Goal: Task Accomplishment & Management: Use online tool/utility

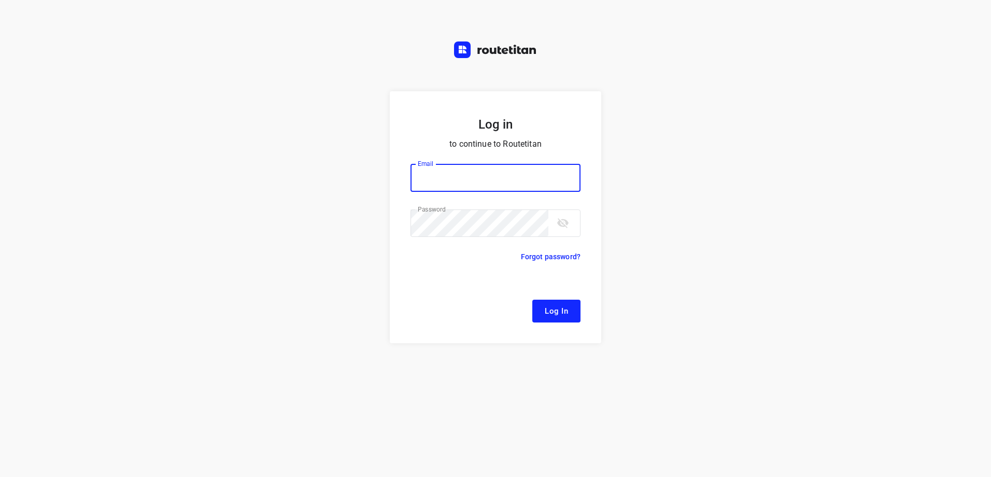
type input "[EMAIL_ADDRESS][DOMAIN_NAME]"
click at [566, 303] on button "Log In" at bounding box center [557, 311] width 48 height 23
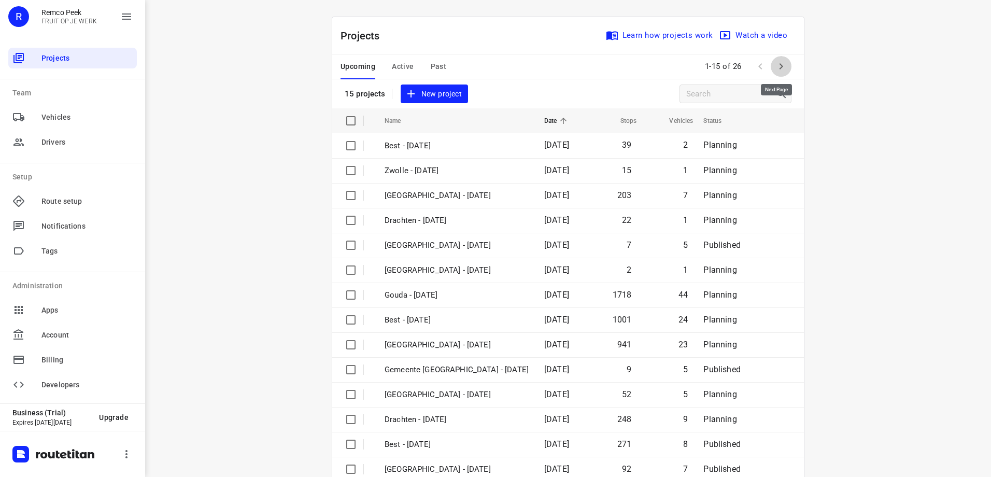
click at [775, 63] on icon "button" at bounding box center [781, 66] width 12 height 12
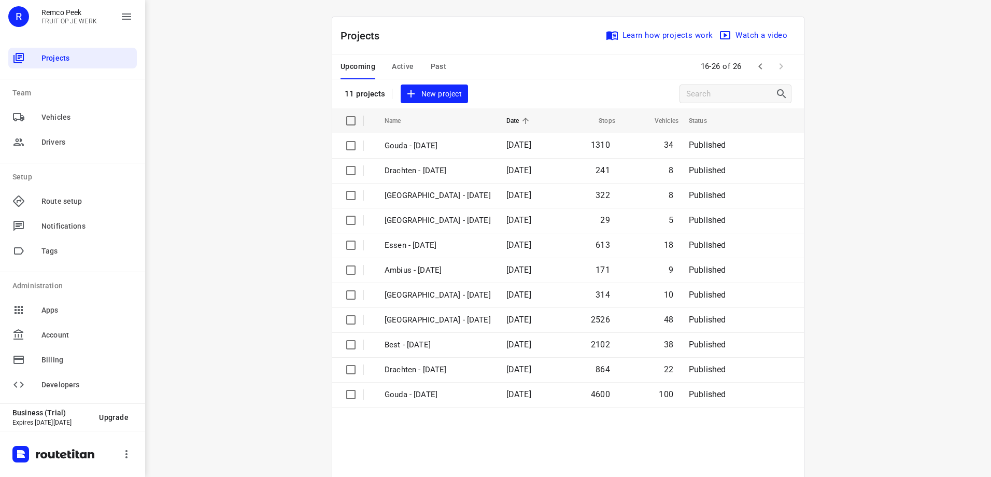
click at [395, 57] on button "Active" at bounding box center [403, 66] width 22 height 25
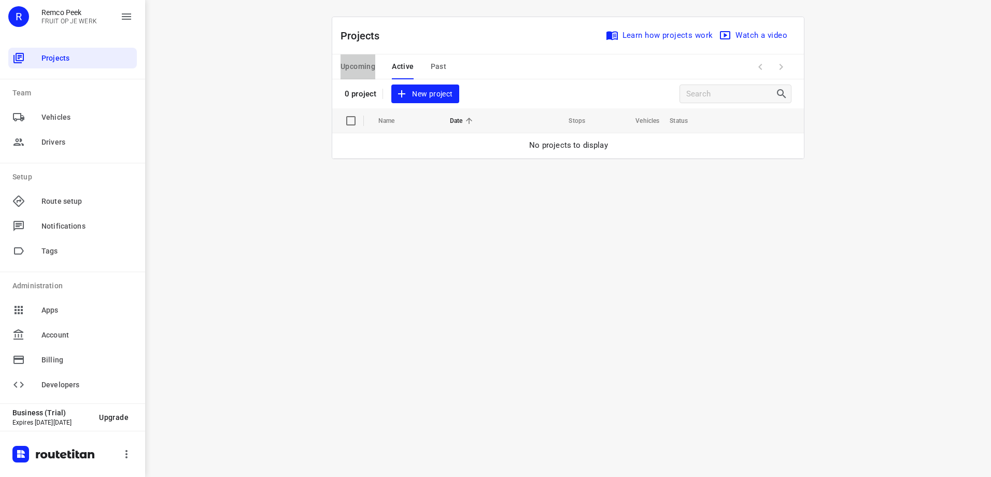
click at [369, 66] on span "Upcoming" at bounding box center [358, 66] width 35 height 13
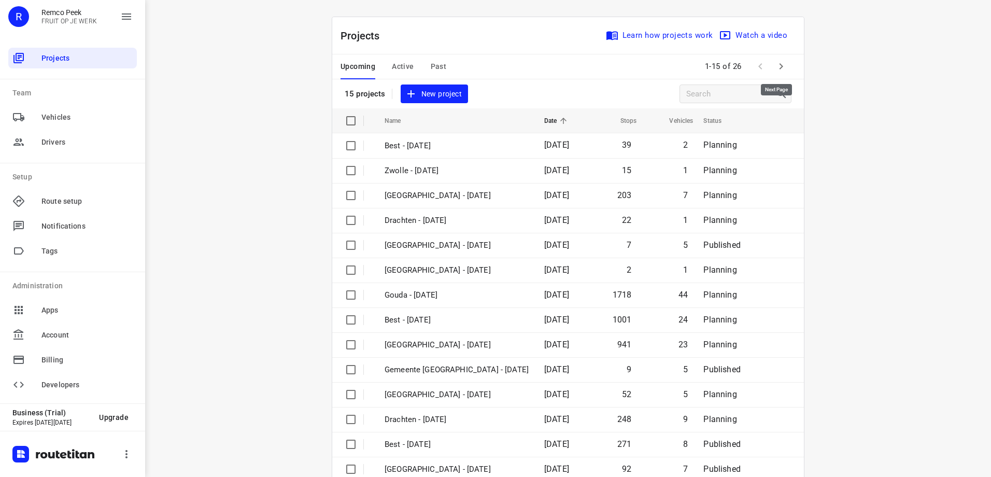
click at [782, 67] on icon "button" at bounding box center [781, 66] width 12 height 12
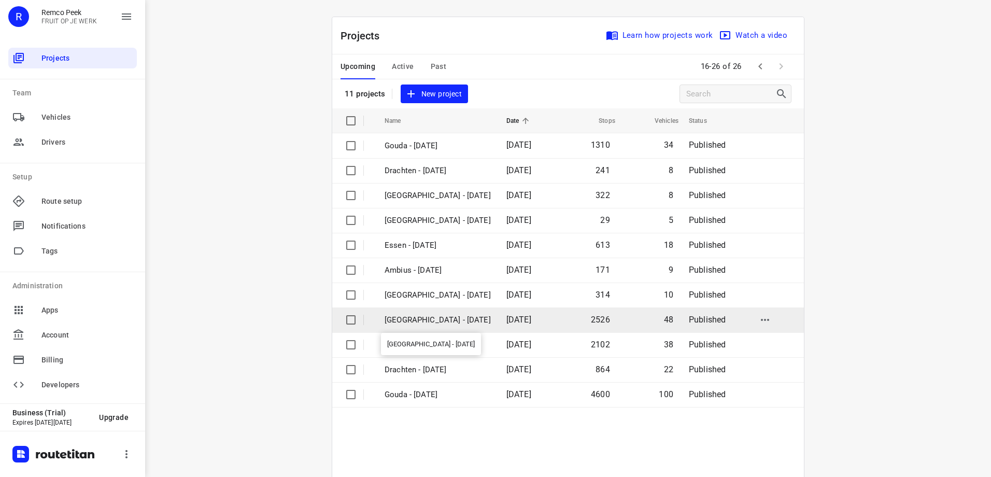
click at [445, 317] on p "[GEOGRAPHIC_DATA] - [DATE]" at bounding box center [438, 320] width 106 height 12
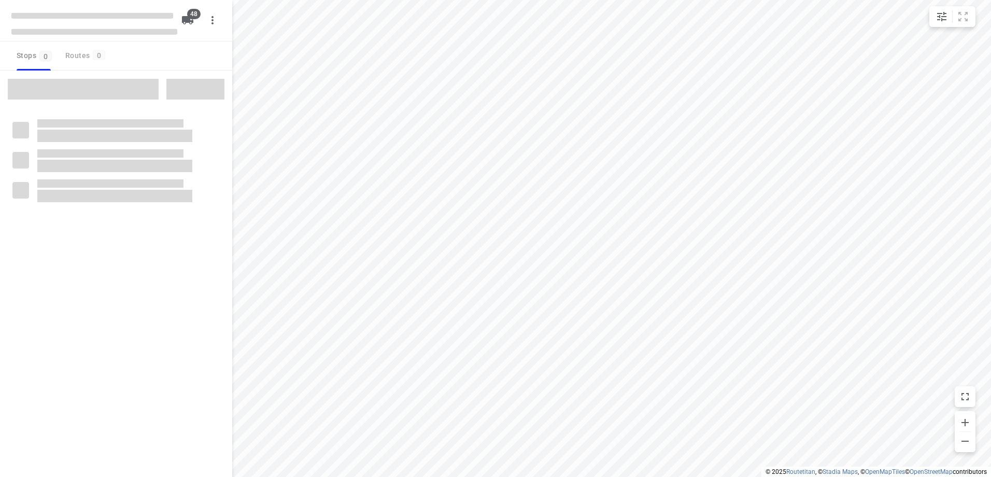
type input "distance"
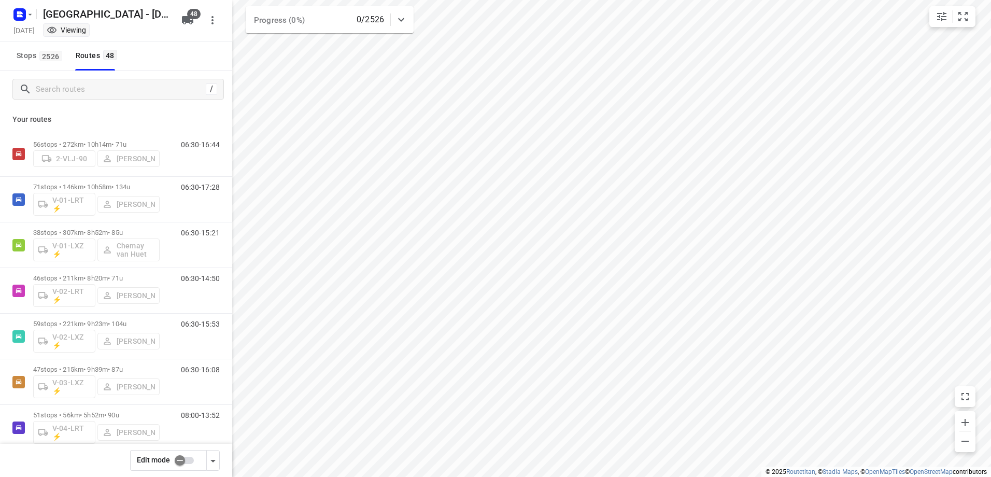
click at [194, 461] on input "checkbox" at bounding box center [179, 461] width 59 height 20
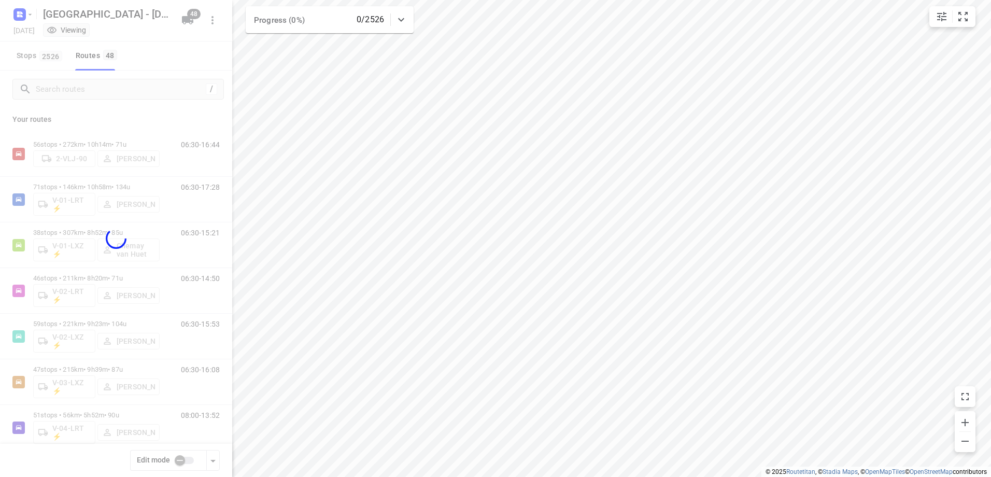
checkbox input "true"
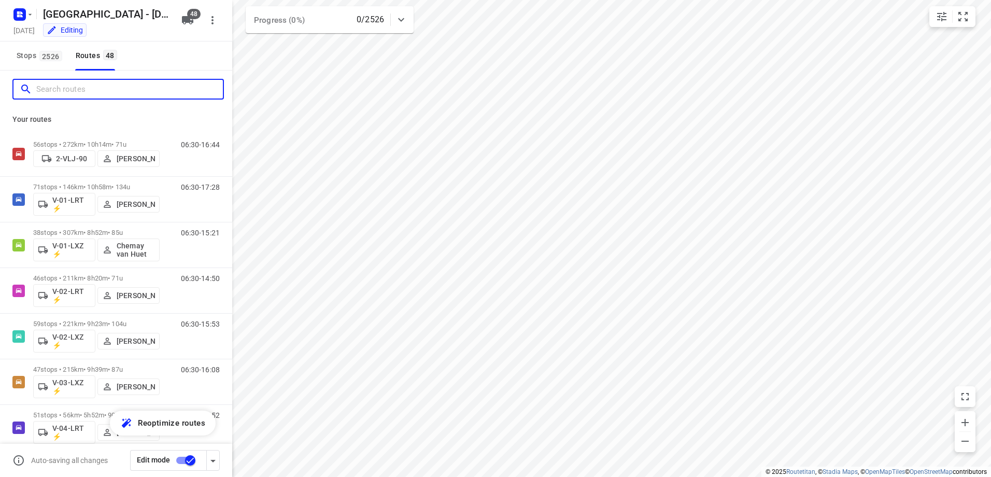
click at [92, 85] on input "Search routes" at bounding box center [129, 89] width 187 height 16
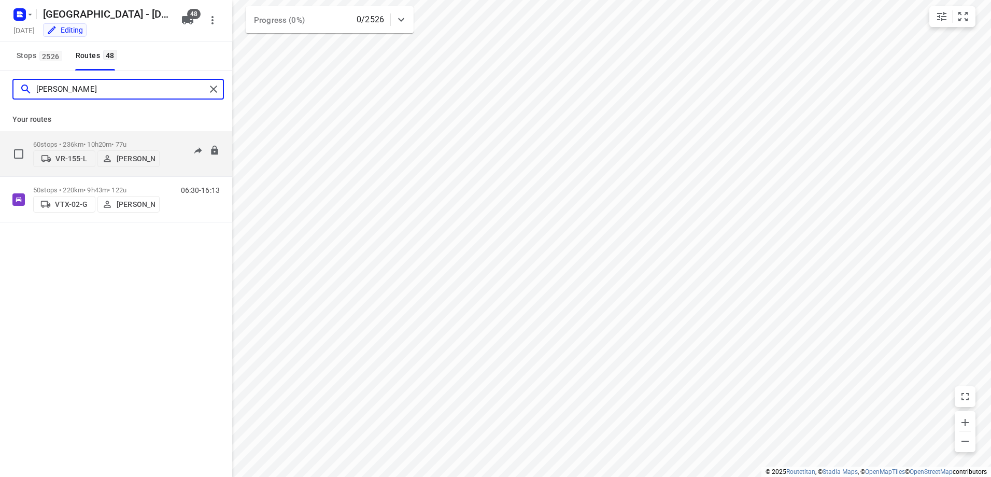
type input "[PERSON_NAME]"
click at [133, 155] on p "[PERSON_NAME]" at bounding box center [136, 159] width 38 height 8
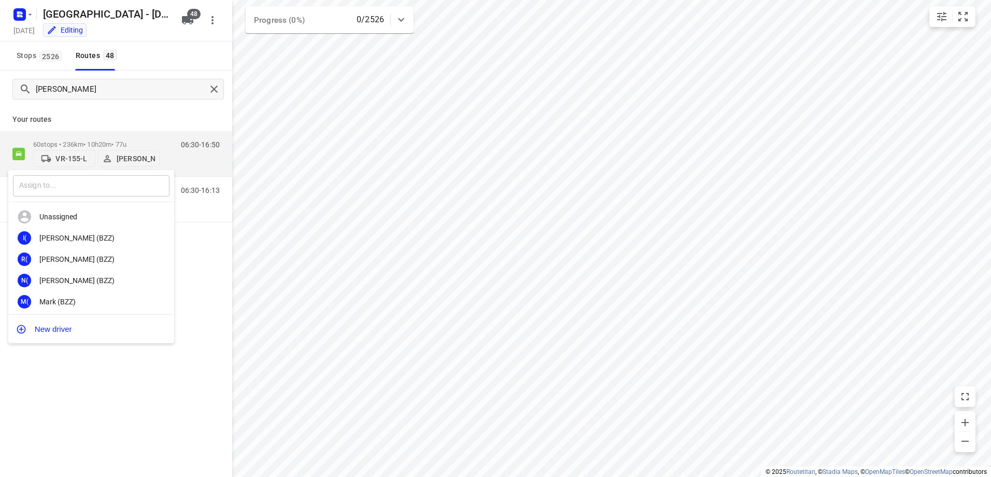
click at [119, 185] on input "text" at bounding box center [91, 185] width 157 height 21
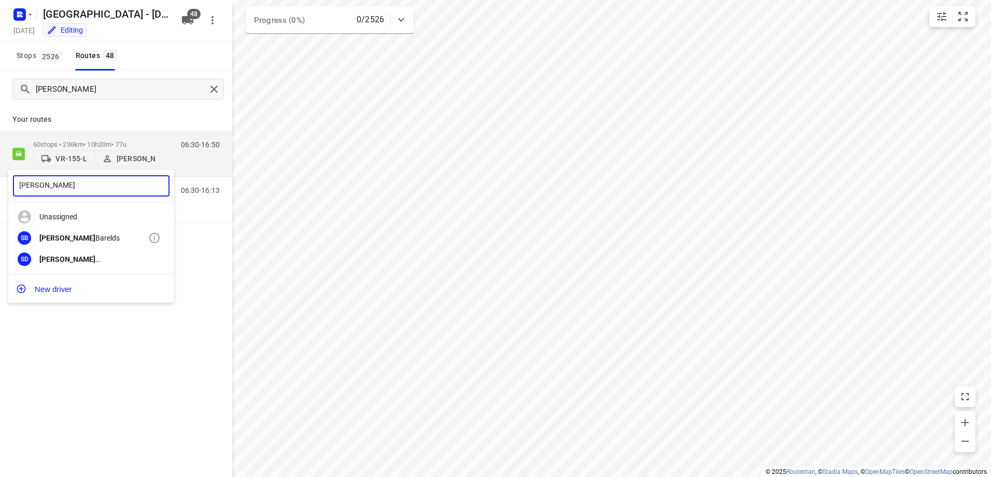
type input "[PERSON_NAME]"
click at [88, 234] on div "[PERSON_NAME]" at bounding box center [93, 238] width 109 height 8
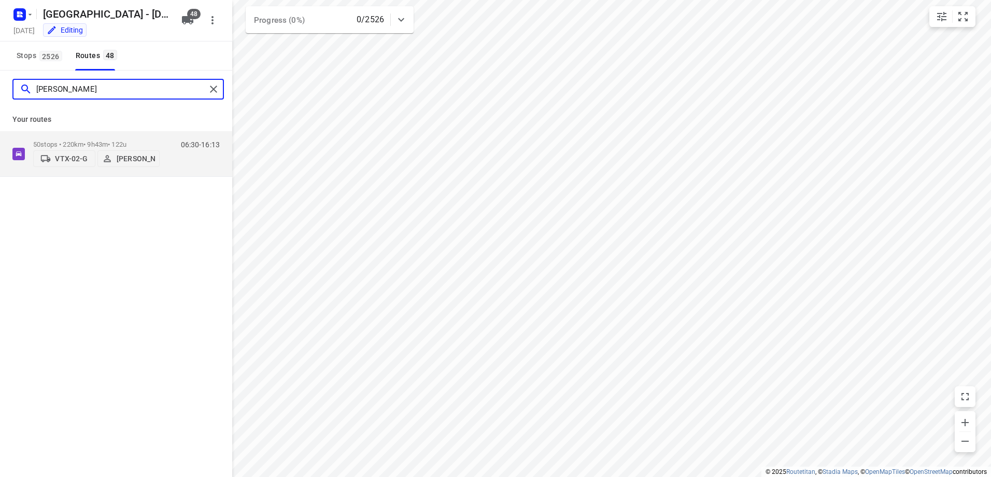
drag, startPoint x: 86, startPoint y: 89, endPoint x: 26, endPoint y: 89, distance: 60.2
click at [26, 89] on div "[PERSON_NAME]" at bounding box center [113, 89] width 186 height 16
type input "[PERSON_NAME]"
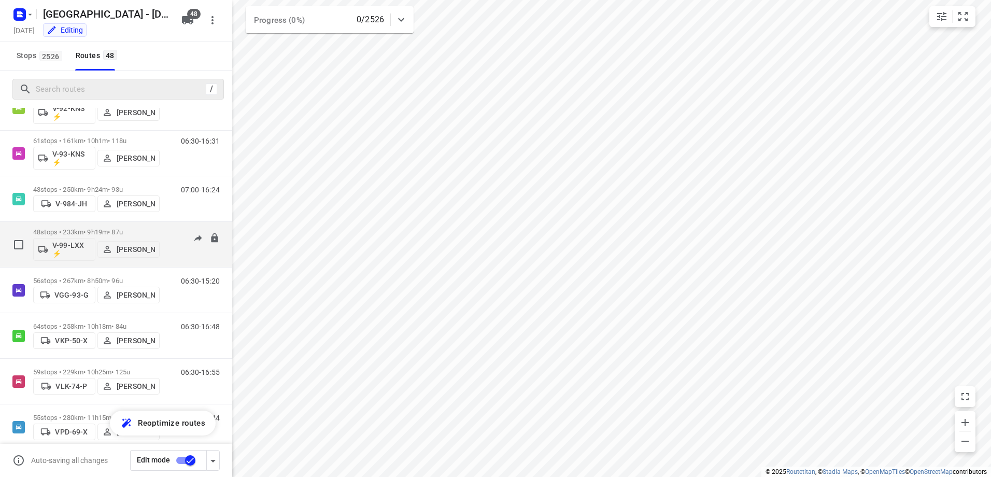
scroll to position [1504, 0]
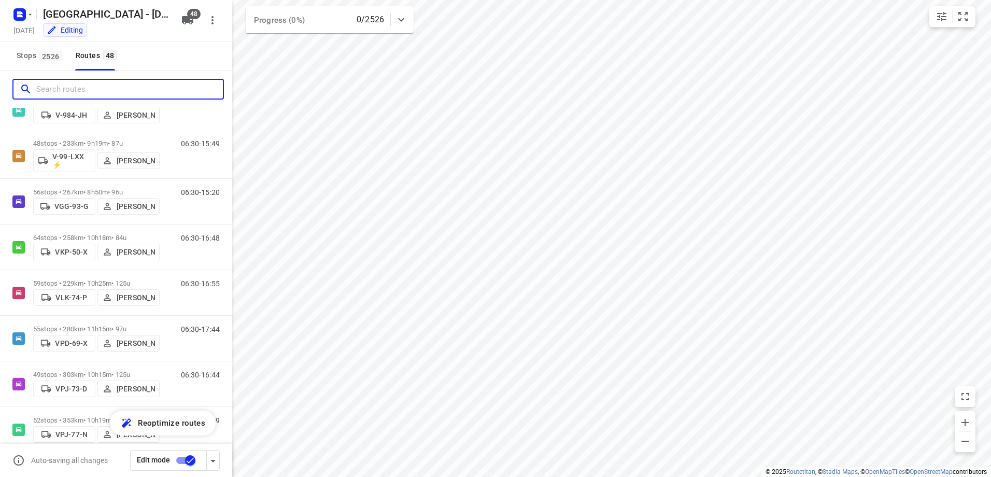
click at [130, 89] on input "Search routes" at bounding box center [129, 89] width 187 height 16
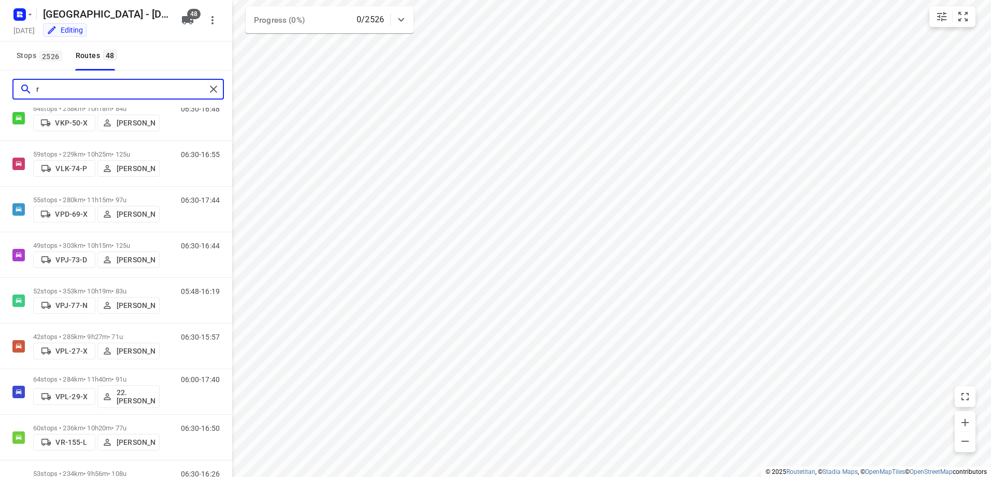
scroll to position [0, 0]
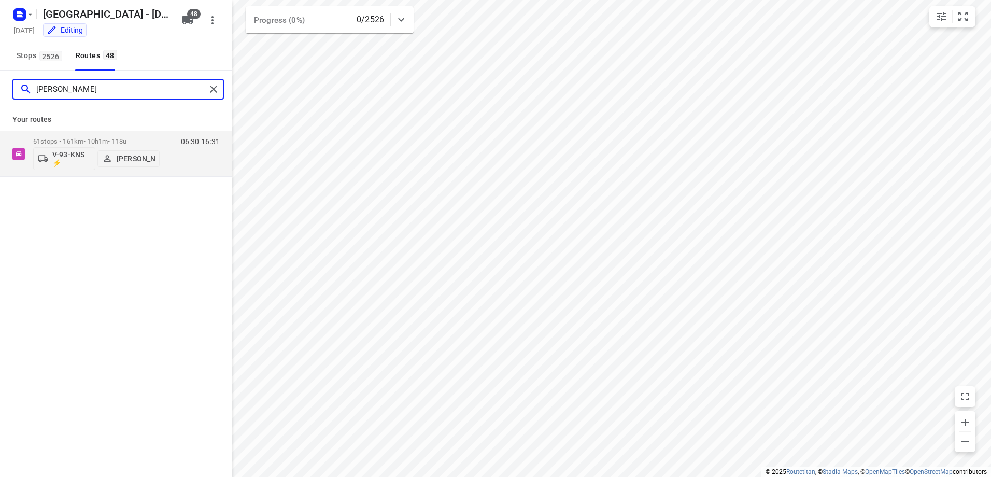
type input "[PERSON_NAME]"
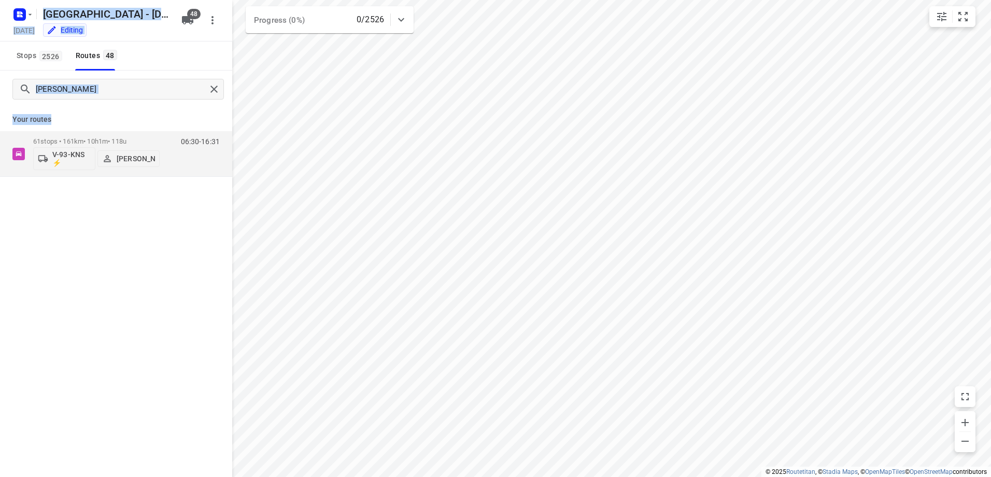
drag, startPoint x: 76, startPoint y: 118, endPoint x: -2, endPoint y: 125, distance: 78.6
click at [0, 125] on html "i © 2025 Routetitan , © Stadia Maps , © OpenMapTiles © OpenStreetMap contributo…" at bounding box center [495, 238] width 991 height 477
drag, startPoint x: -2, startPoint y: 125, endPoint x: 57, endPoint y: 109, distance: 61.3
click at [57, 109] on div "Your routes 61 stops • 161km • 10h1m • 118u V-93-KNS ⚡ [PERSON_NAME] 06:30-16:31" at bounding box center [116, 142] width 232 height 69
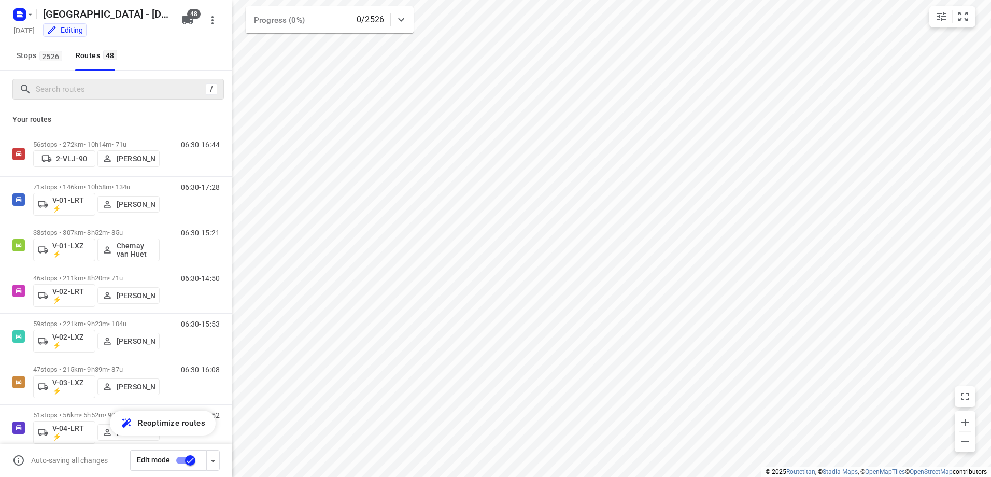
click at [408, 21] on div at bounding box center [401, 19] width 21 height 21
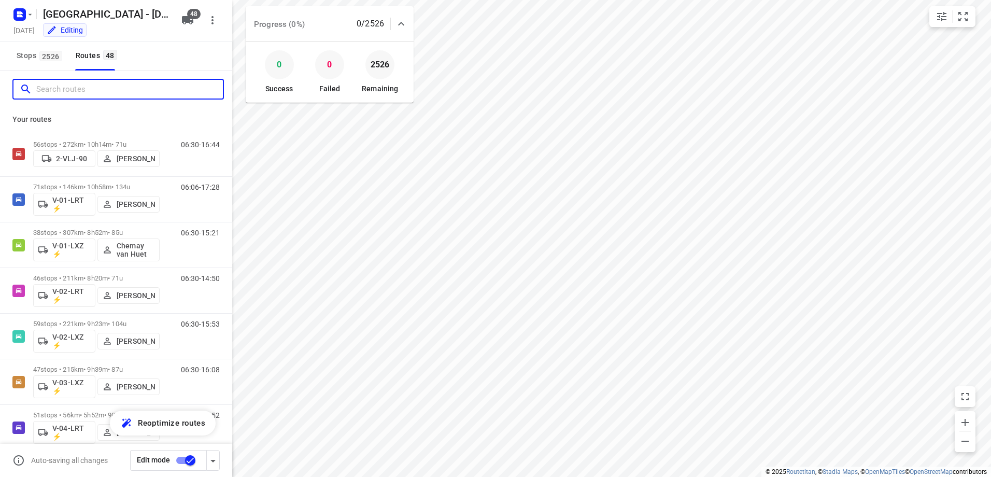
click at [129, 81] on input "Search routes" at bounding box center [129, 89] width 187 height 16
click at [128, 92] on input "Search routes" at bounding box center [129, 89] width 187 height 16
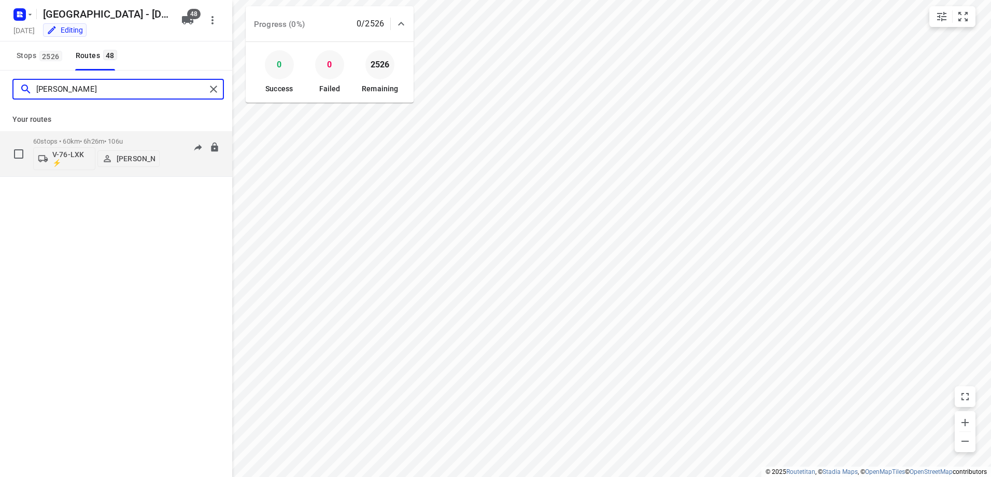
type input "[PERSON_NAME]"
click at [81, 137] on div "60 stops • 60km • 6h26m • 106u V-76-LXK ⚡ [PERSON_NAME]" at bounding box center [96, 153] width 127 height 43
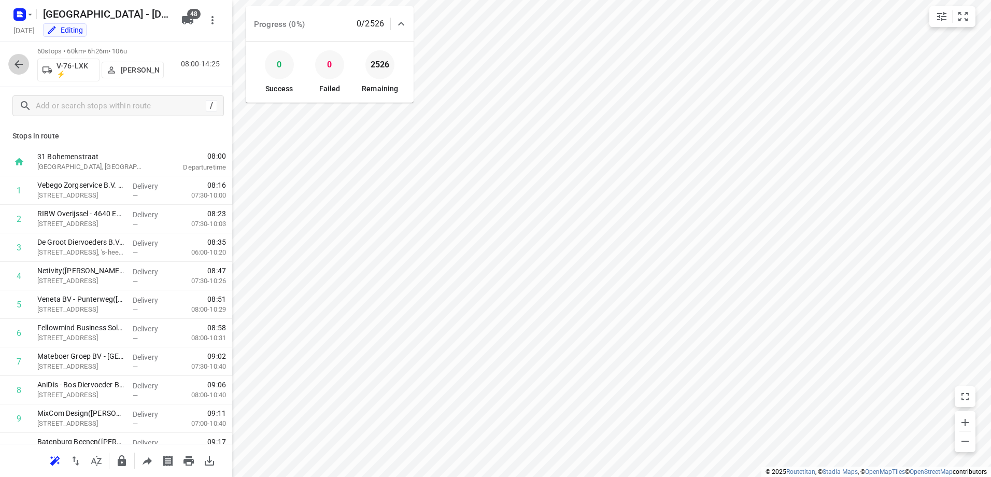
click at [13, 65] on icon "button" at bounding box center [18, 64] width 12 height 12
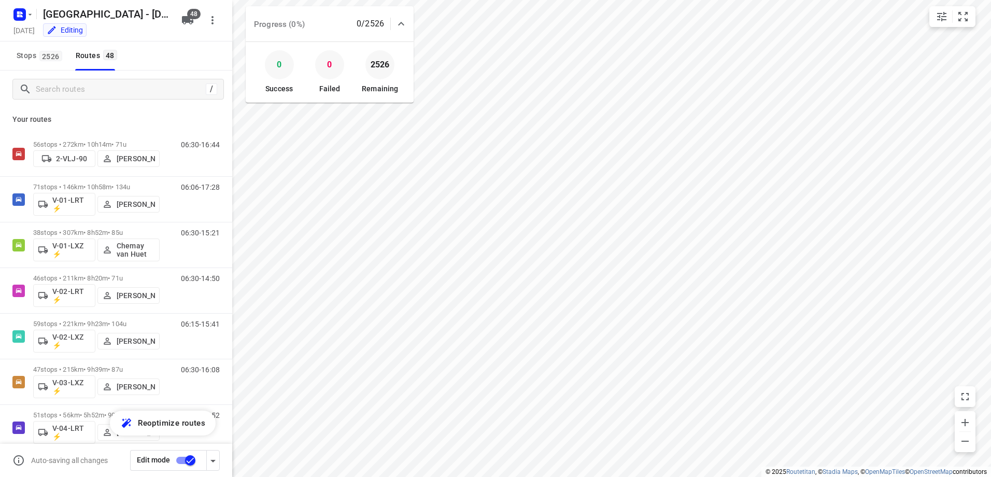
click at [401, 21] on icon at bounding box center [401, 24] width 12 height 12
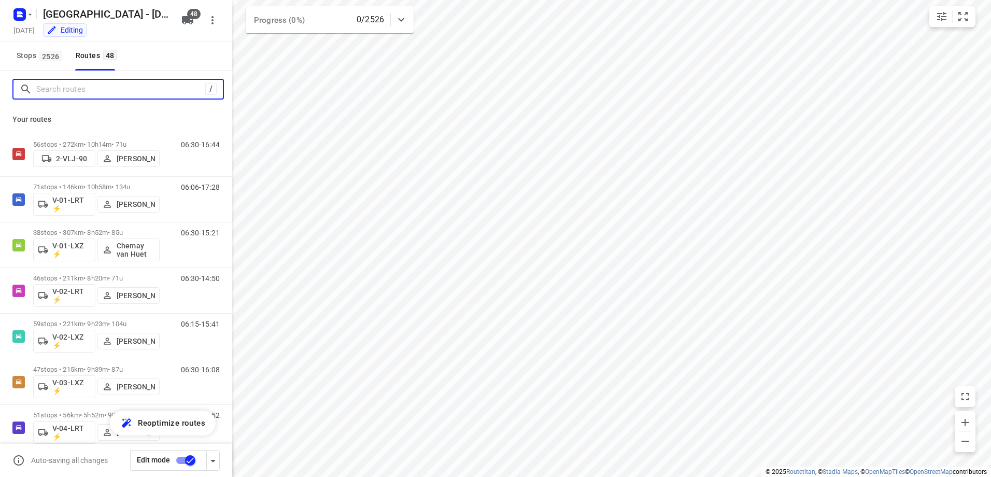
click at [118, 84] on input "Search routes" at bounding box center [120, 89] width 169 height 16
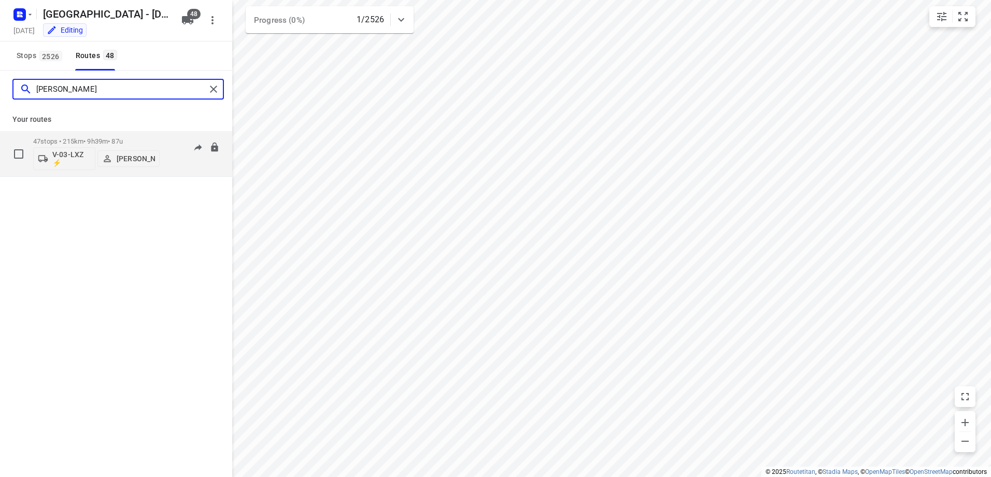
type input "[PERSON_NAME]"
click at [89, 137] on div "47 stops • 215km • 9h39m • 87u V-03-LXZ ⚡ [PERSON_NAME]" at bounding box center [96, 153] width 127 height 43
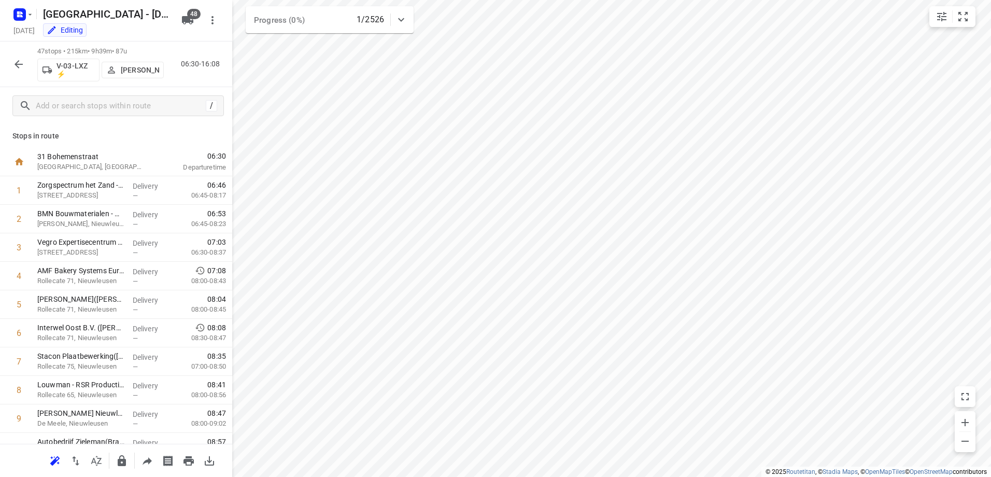
click at [19, 68] on icon "button" at bounding box center [18, 64] width 12 height 12
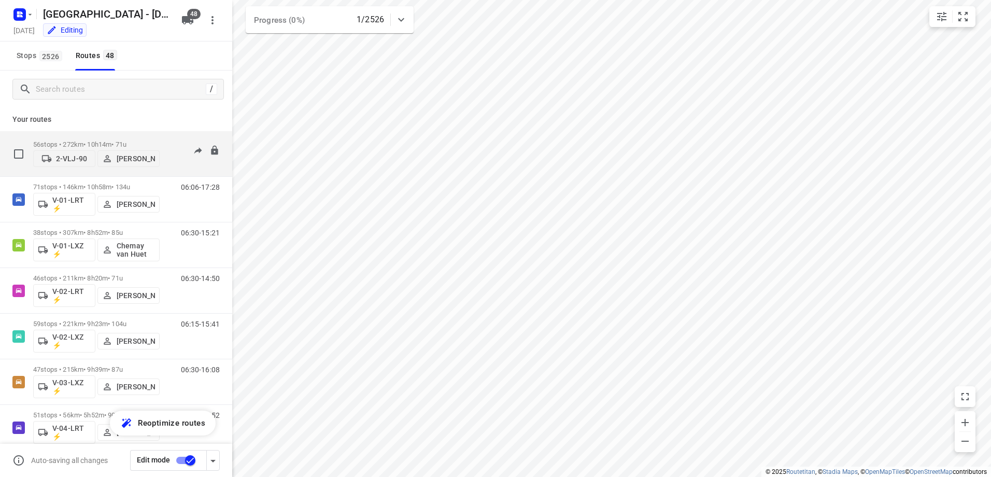
click at [87, 141] on p "56 stops • 272km • 10h14m • 71u" at bounding box center [96, 145] width 127 height 8
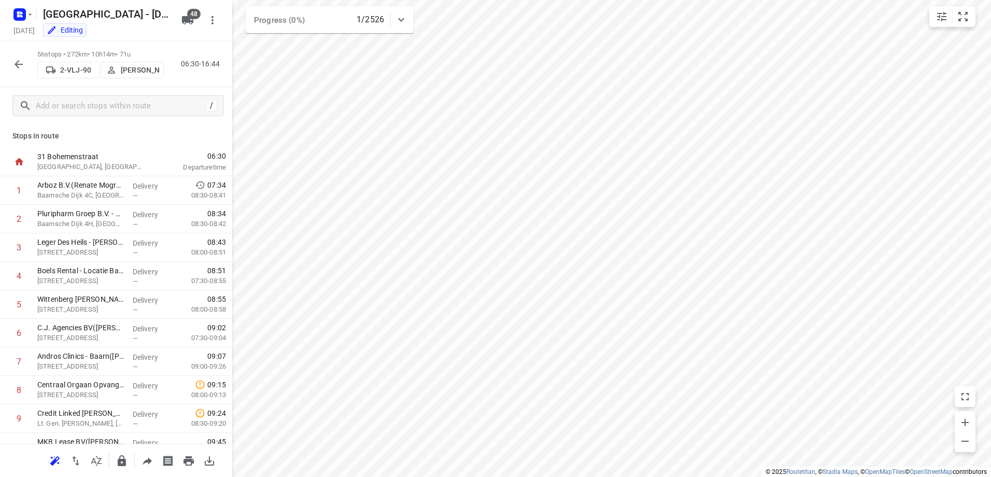
click at [17, 66] on icon "button" at bounding box center [19, 64] width 8 height 8
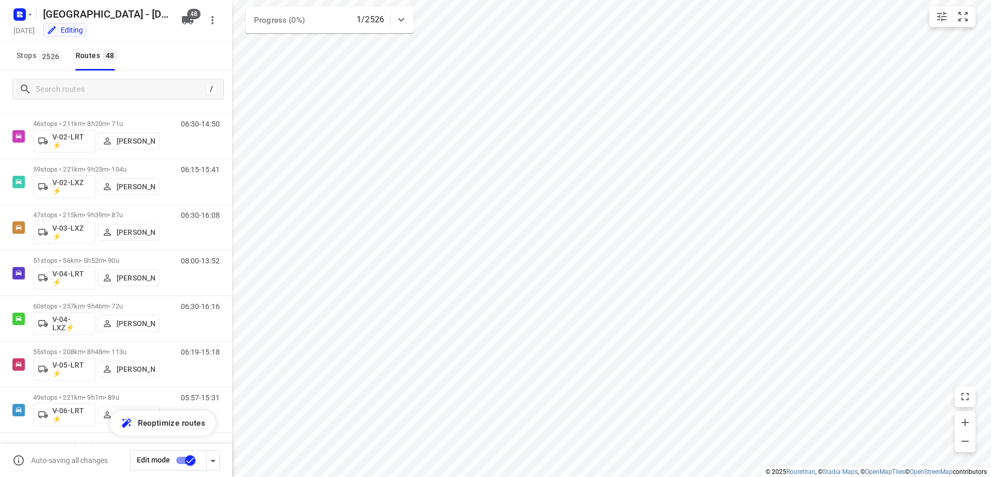
scroll to position [156, 0]
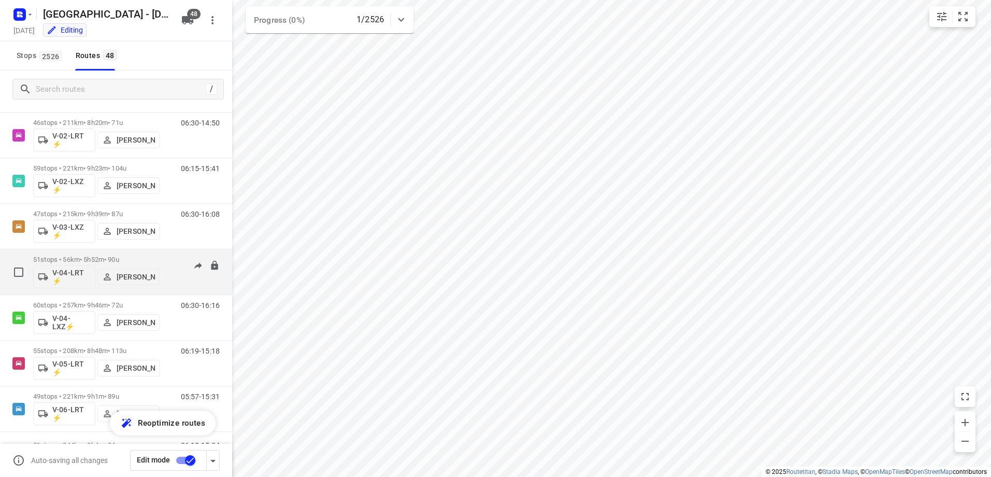
click at [89, 257] on p "51 stops • 56km • 5h52m • 90u" at bounding box center [96, 260] width 127 height 8
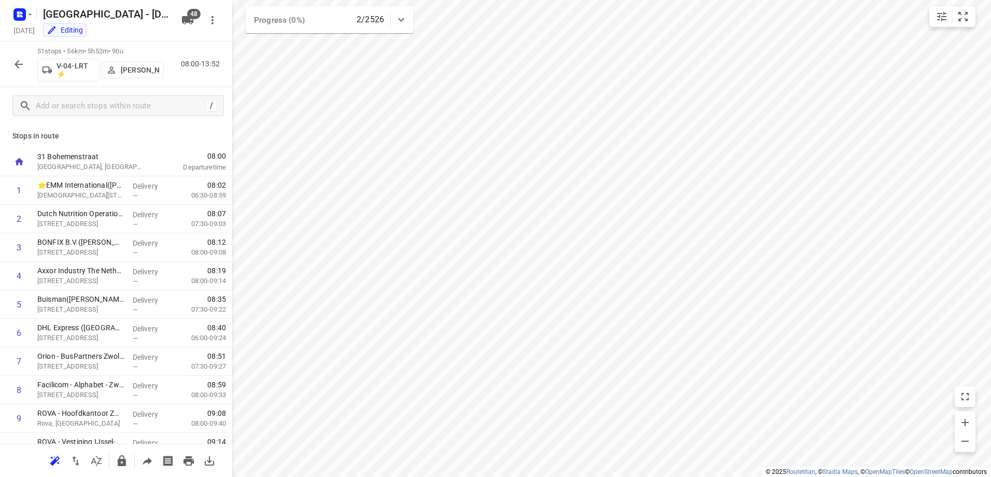
click at [15, 60] on icon "button" at bounding box center [18, 64] width 12 height 12
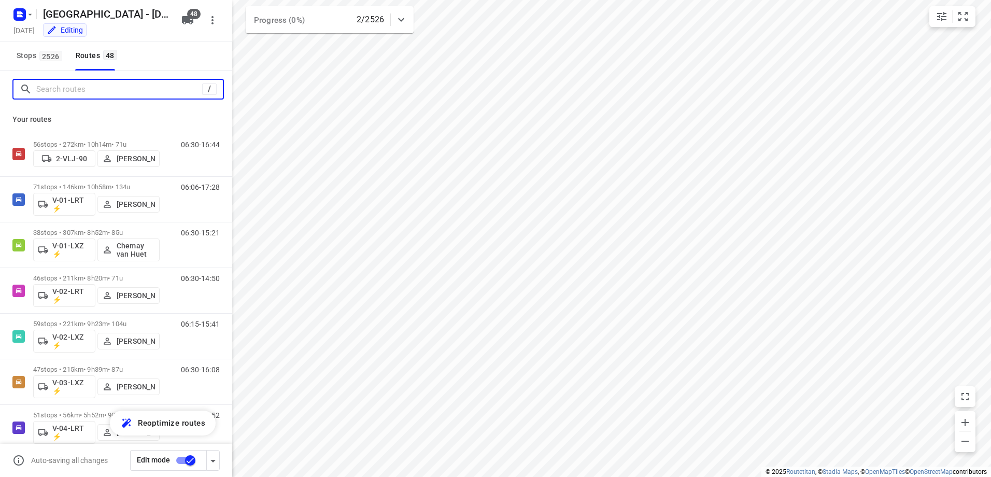
click at [136, 93] on input "Search routes" at bounding box center [119, 89] width 166 height 16
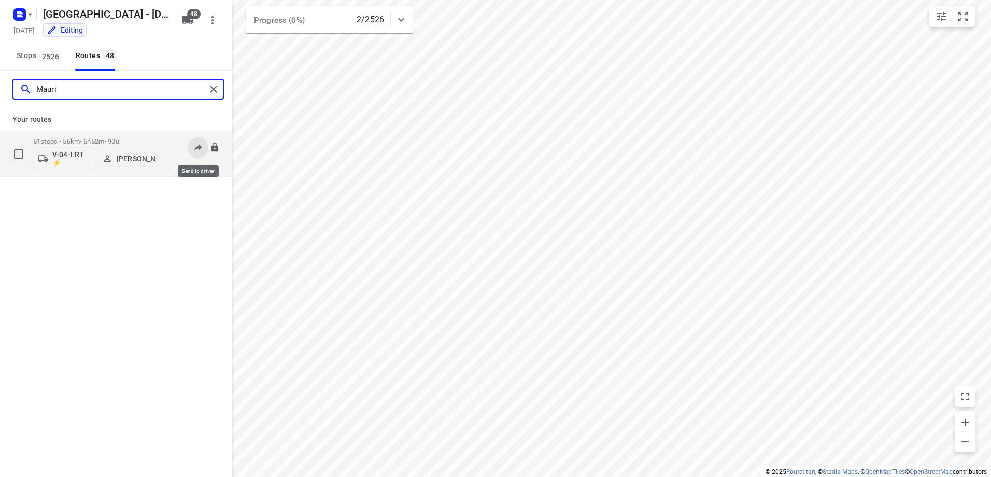
type input "Mauri"
click at [195, 146] on icon at bounding box center [198, 147] width 10 height 10
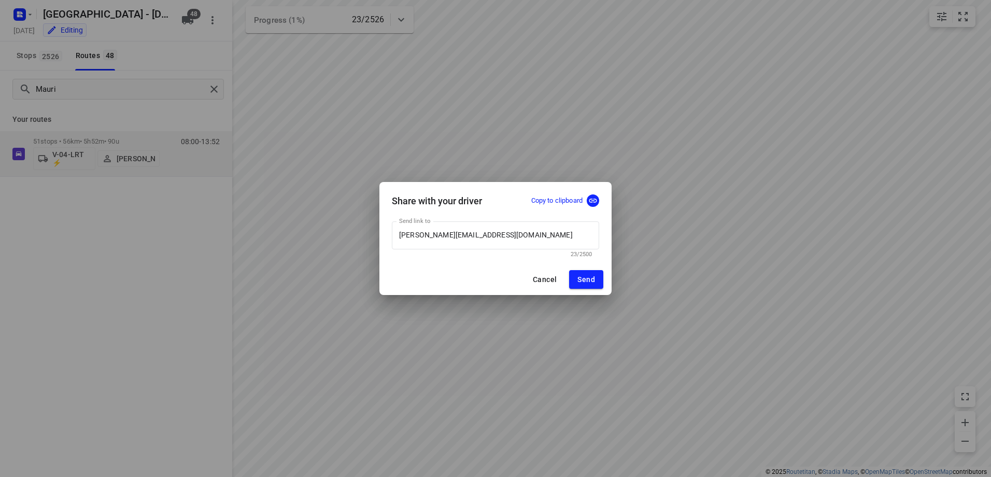
click at [545, 284] on button "Cancel" at bounding box center [545, 279] width 40 height 19
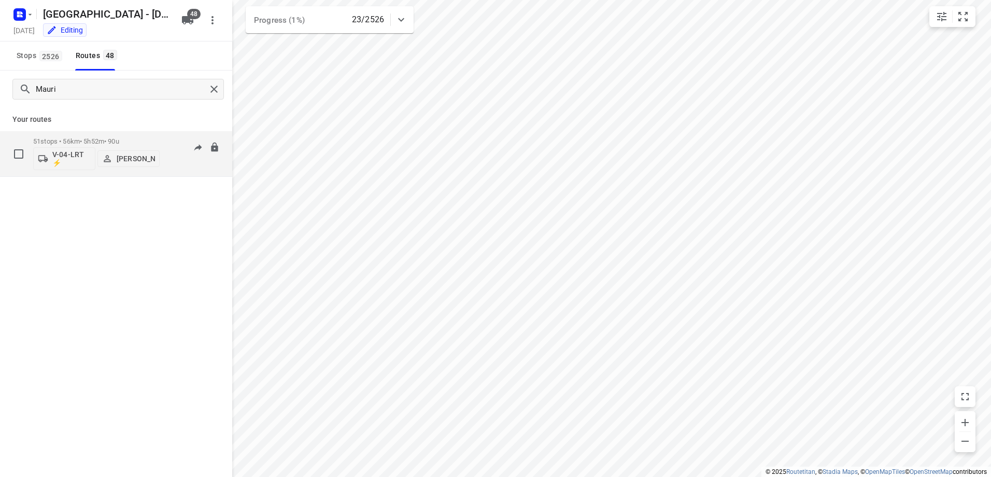
click at [95, 137] on p "51 stops • 56km • 5h52m • 90u" at bounding box center [96, 141] width 127 height 8
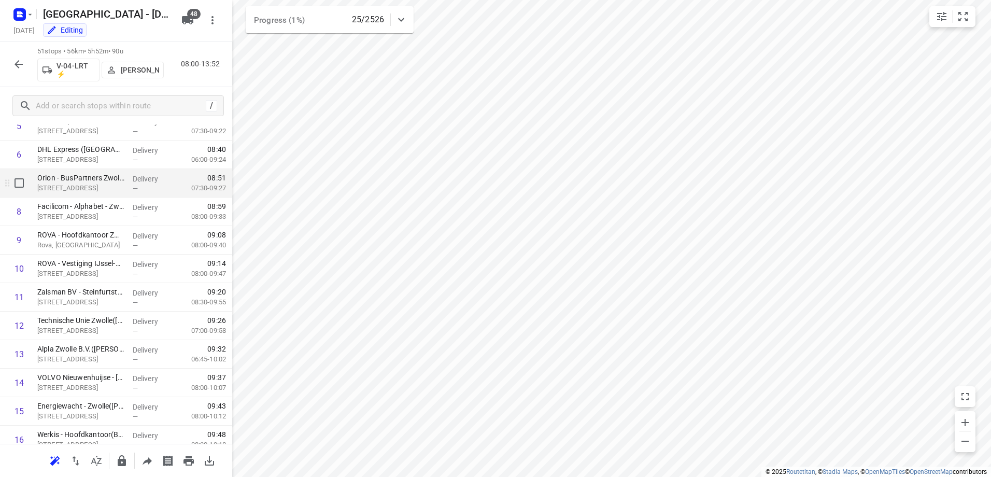
scroll to position [0, 0]
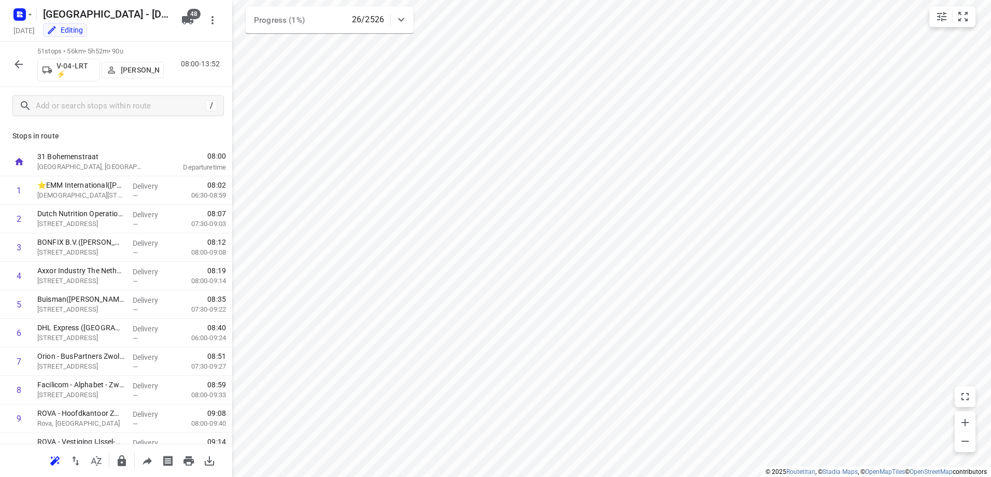
click at [20, 65] on icon "button" at bounding box center [18, 64] width 12 height 12
